Goal: Information Seeking & Learning: Learn about a topic

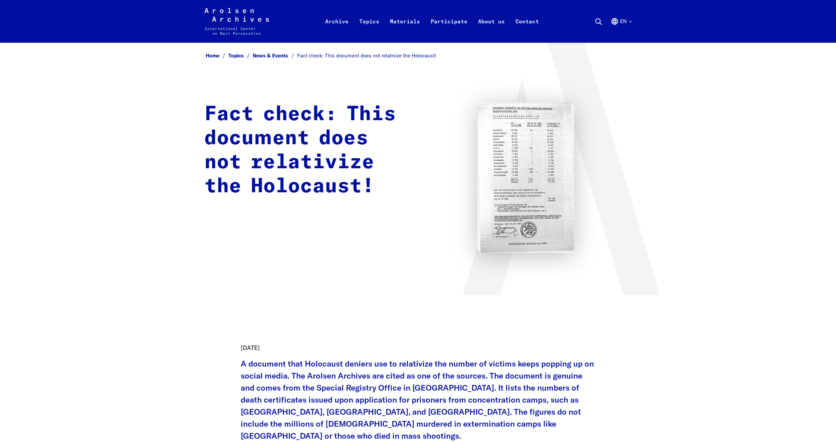
drag, startPoint x: 276, startPoint y: 108, endPoint x: 276, endPoint y: 87, distance: 20.0
click at [276, 87] on div "Home Topics News & Events Fact check: This document does not relativize the Hol…" at bounding box center [417, 169] width 427 height 236
drag, startPoint x: 276, startPoint y: 87, endPoint x: 264, endPoint y: 79, distance: 14.7
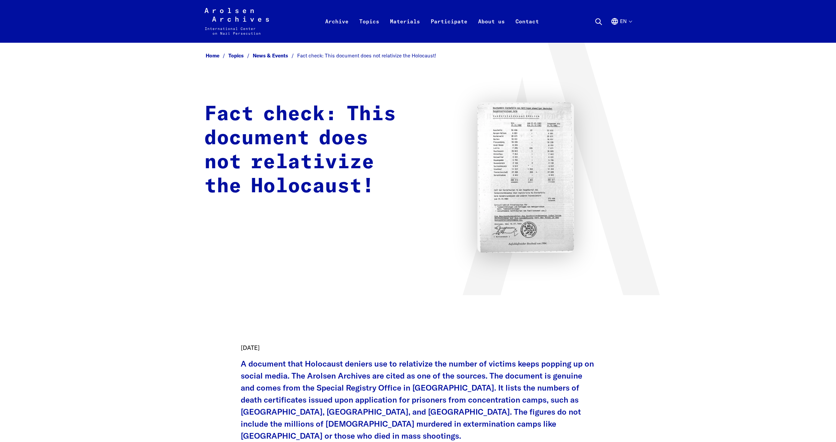
click at [264, 79] on div "Home Topics News & Events Fact check: This document does not relativize the Hol…" at bounding box center [417, 169] width 427 height 236
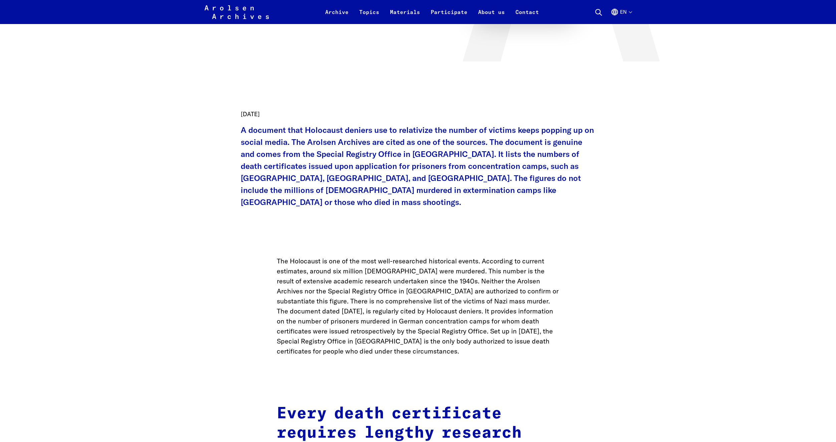
scroll to position [267, 0]
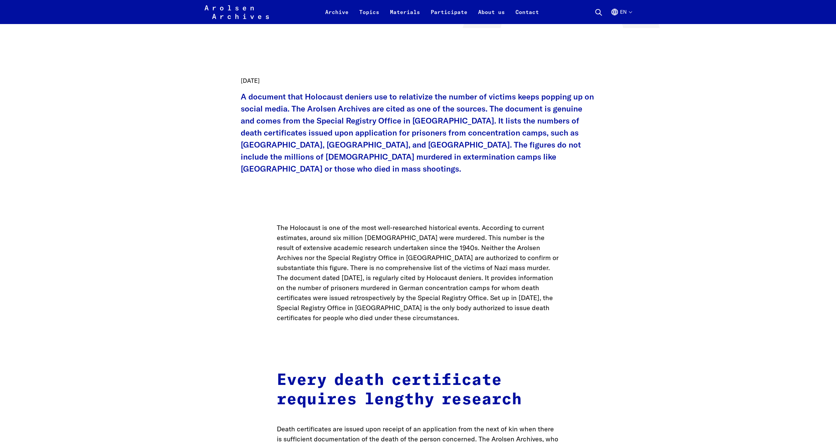
click at [356, 131] on p "A document that Holocaust deniers use to relativize the number of victims keeps…" at bounding box center [418, 132] width 355 height 84
click at [358, 131] on p "A document that Holocaust deniers use to relativize the number of victims keeps…" at bounding box center [418, 132] width 355 height 84
drag, startPoint x: 359, startPoint y: 130, endPoint x: 368, endPoint y: 120, distance: 13.0
click at [368, 120] on p "A document that Holocaust deniers use to relativize the number of victims keeps…" at bounding box center [418, 132] width 355 height 84
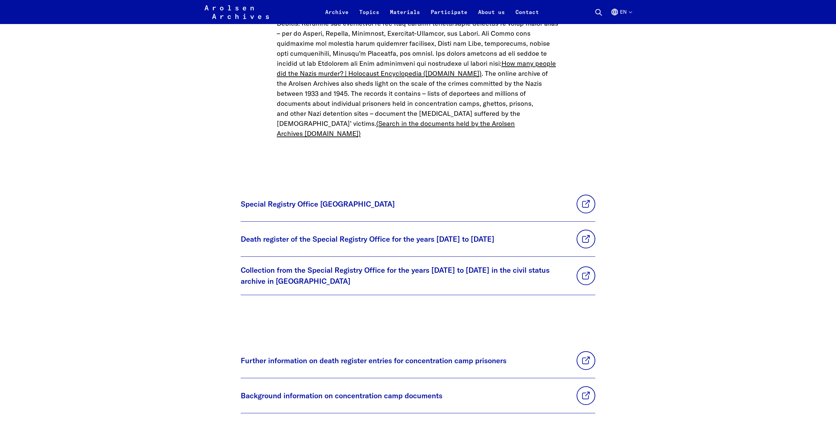
scroll to position [1670, 0]
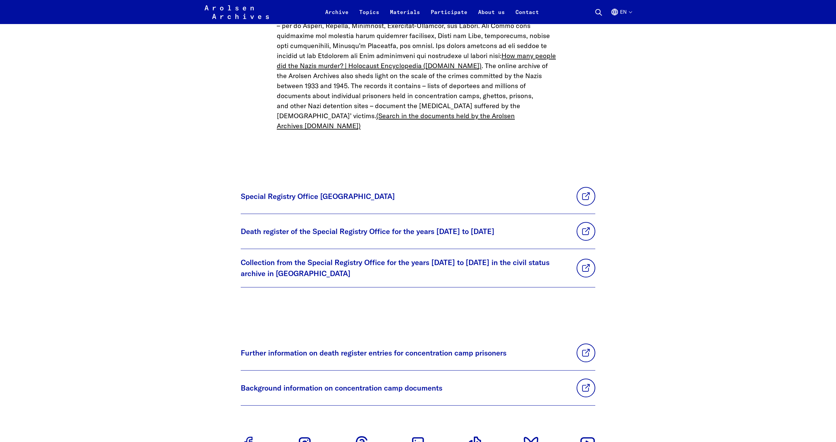
drag, startPoint x: 206, startPoint y: 214, endPoint x: 195, endPoint y: 206, distance: 13.8
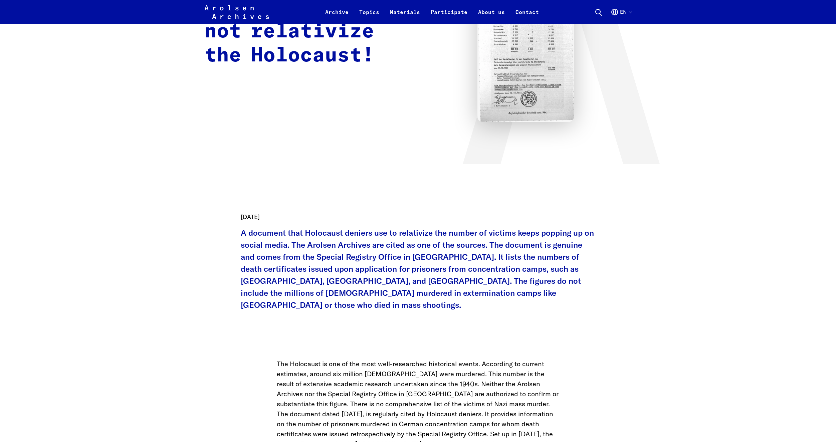
scroll to position [0, 0]
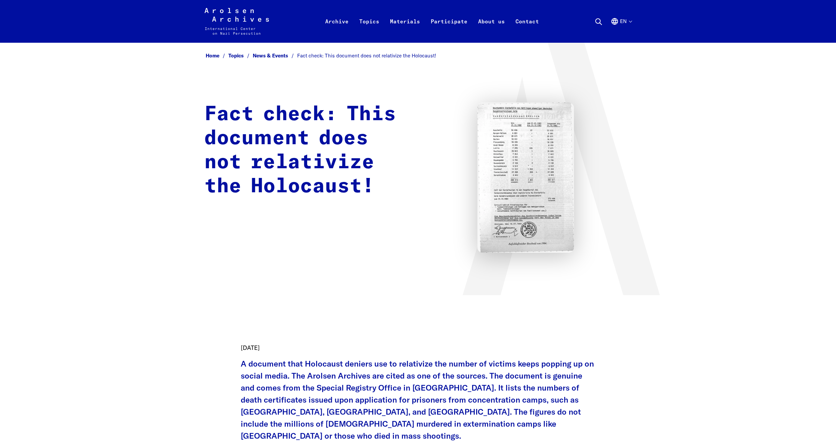
click at [499, 186] on img at bounding box center [526, 178] width 97 height 150
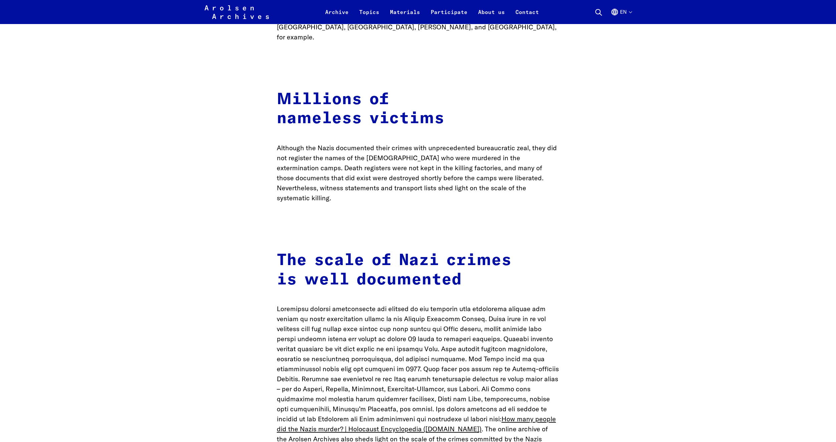
scroll to position [1302, 0]
